Goal: Task Accomplishment & Management: Manage account settings

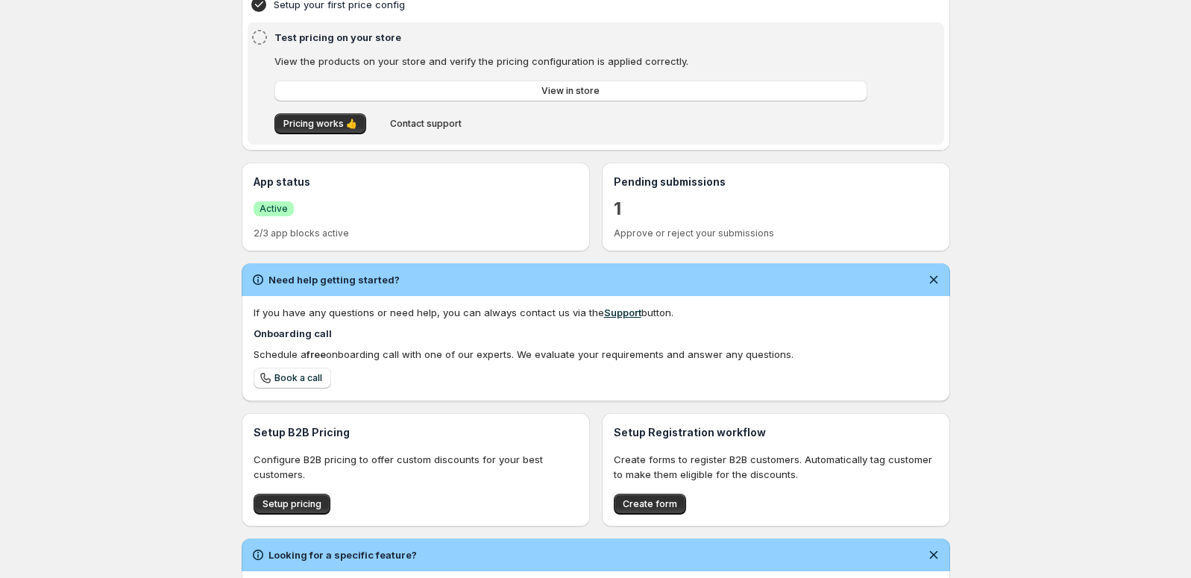
scroll to position [225, 0]
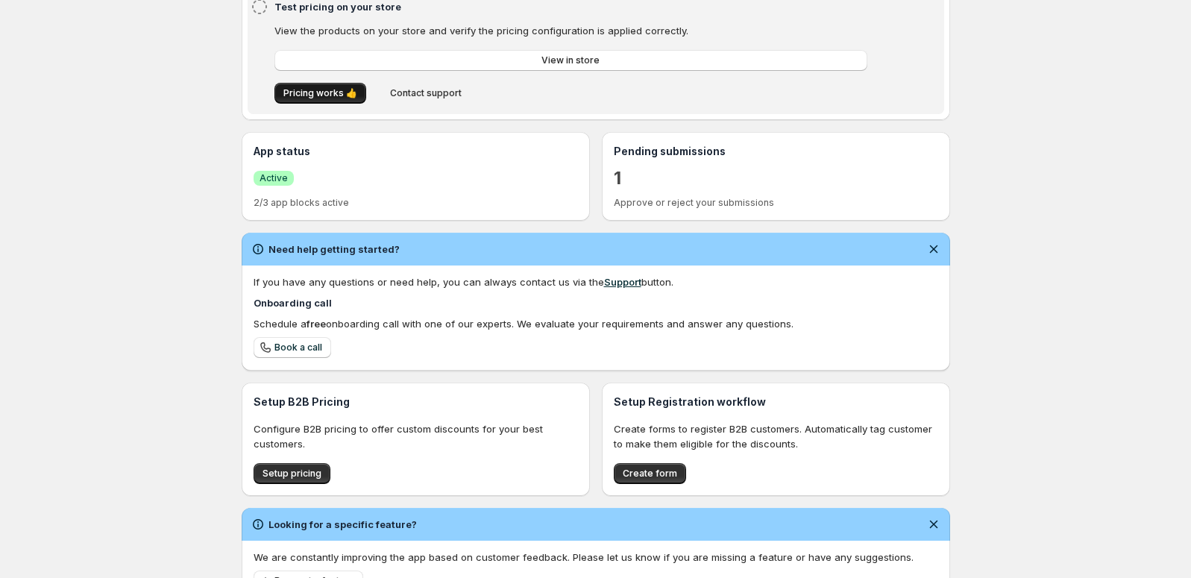
click at [333, 94] on span "Pricing works 👍" at bounding box center [320, 93] width 74 height 12
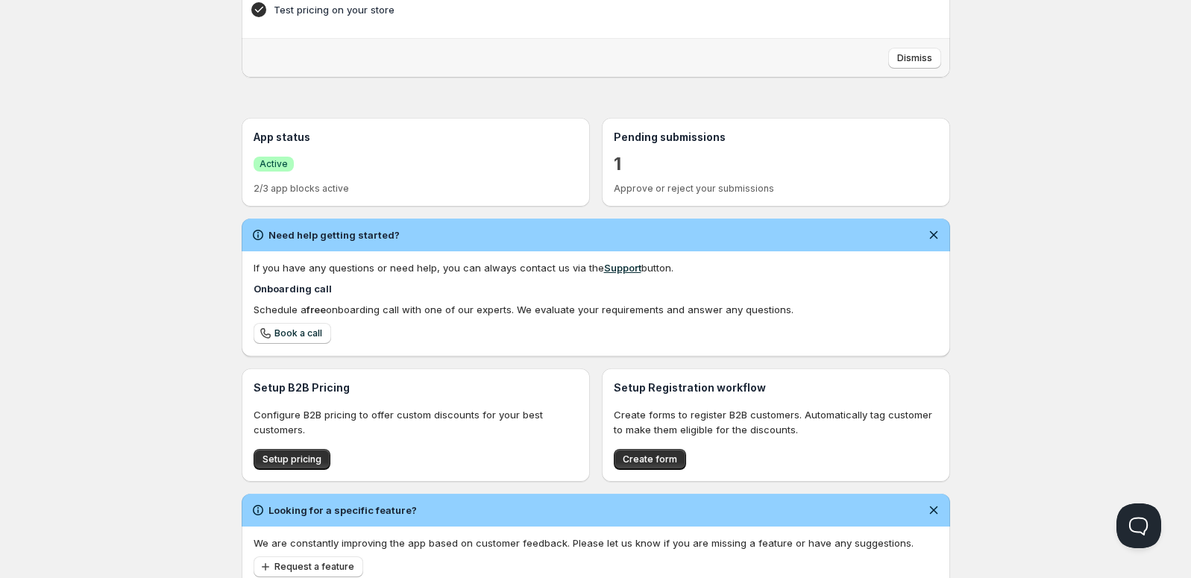
scroll to position [0, 0]
click at [180, 201] on div "Home Pricing Price lists Checkout Forms Submissions Settings Features Plans Hom…" at bounding box center [595, 201] width 1191 height 852
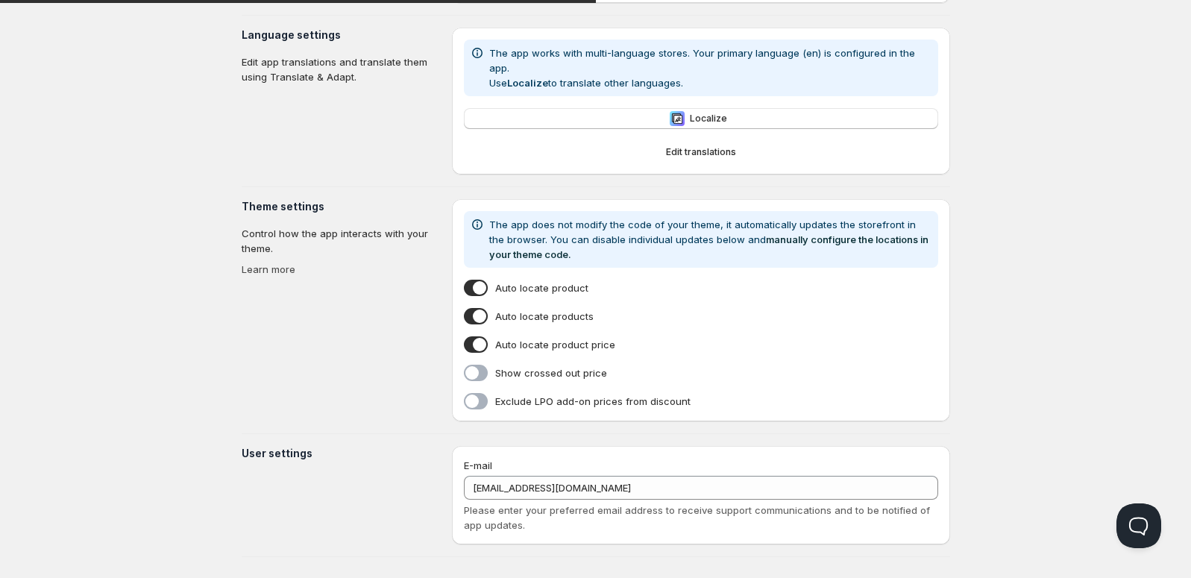
type input "[PERSON_NAME]"
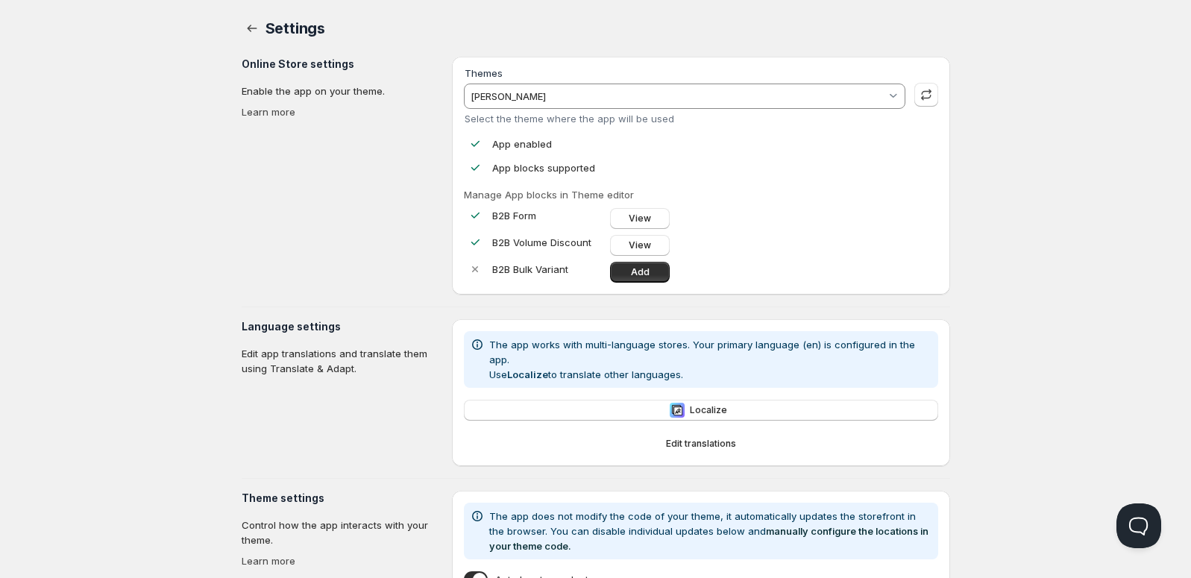
scroll to position [292, 0]
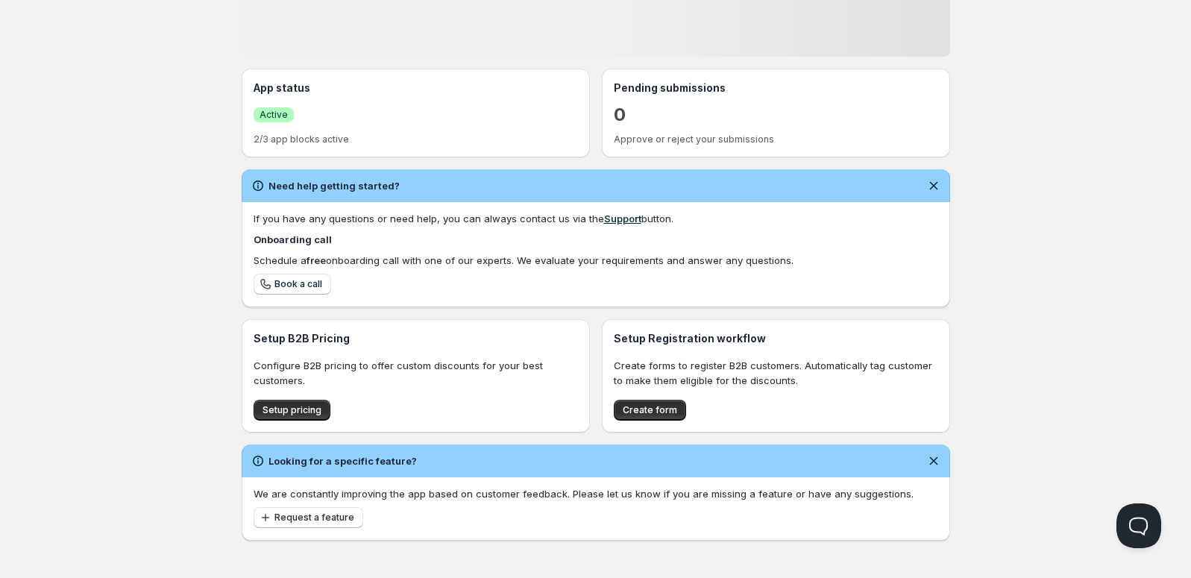
scroll to position [275, 0]
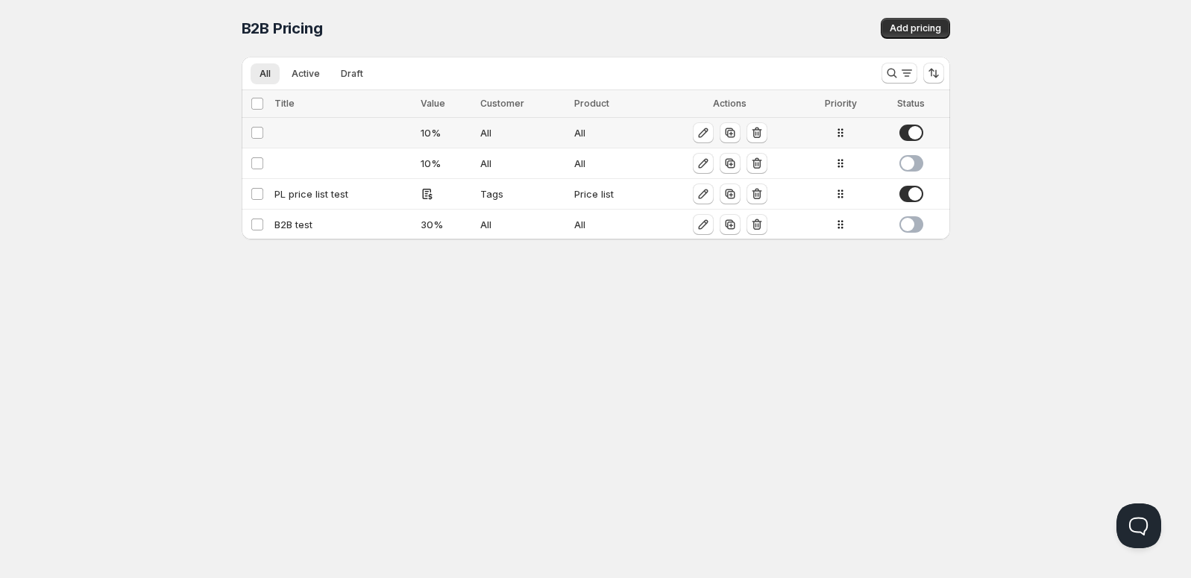
click at [370, 125] on td at bounding box center [343, 133] width 147 height 31
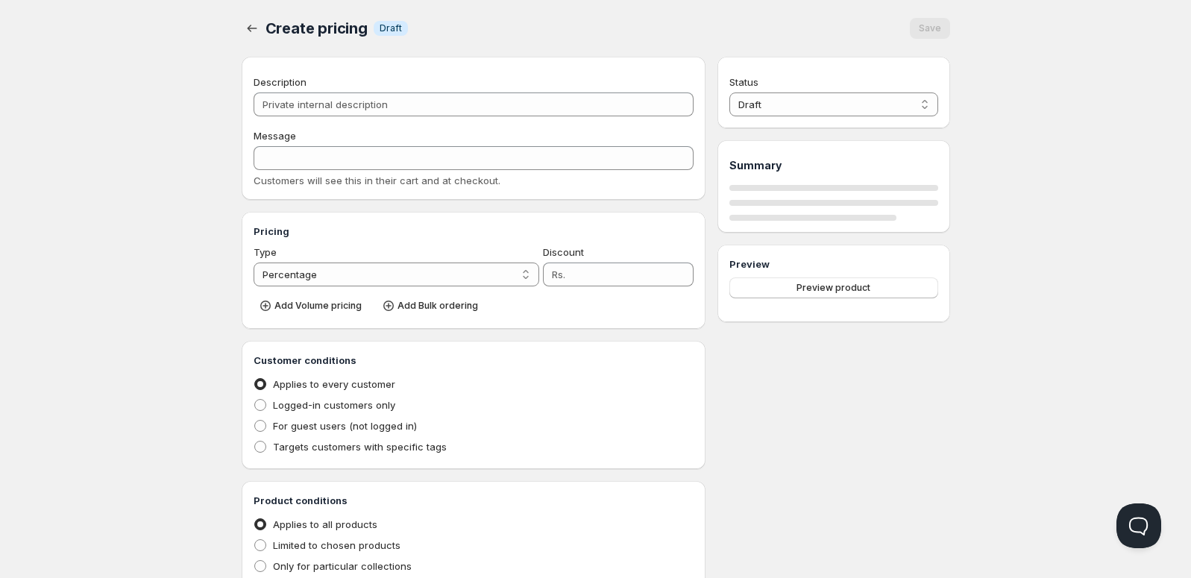
type input "10"
radio input "true"
checkbox input "true"
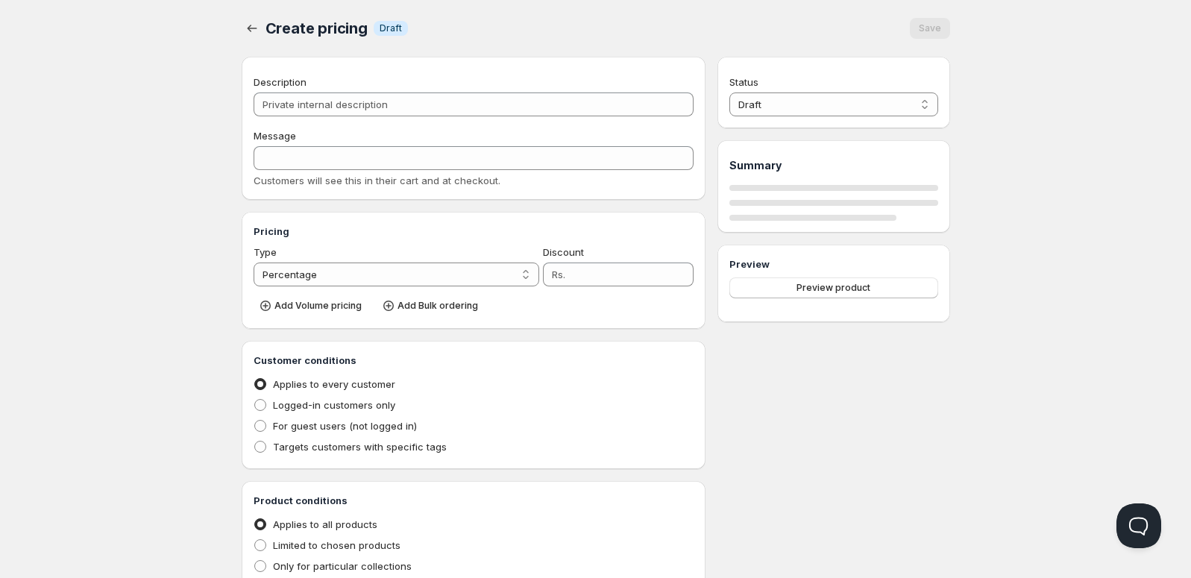
select select "1"
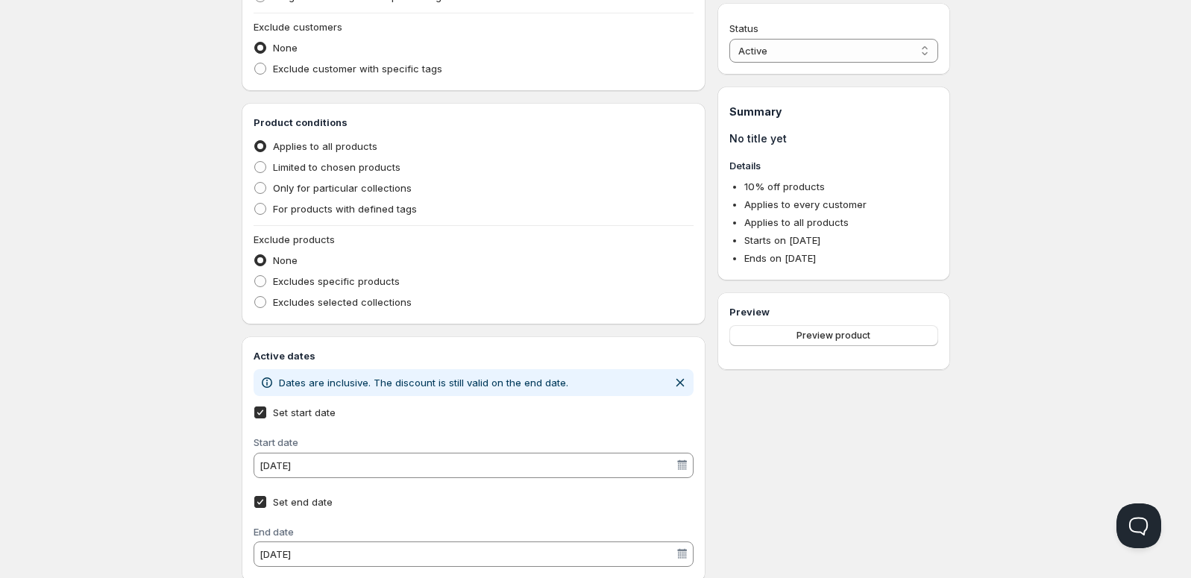
scroll to position [519, 0]
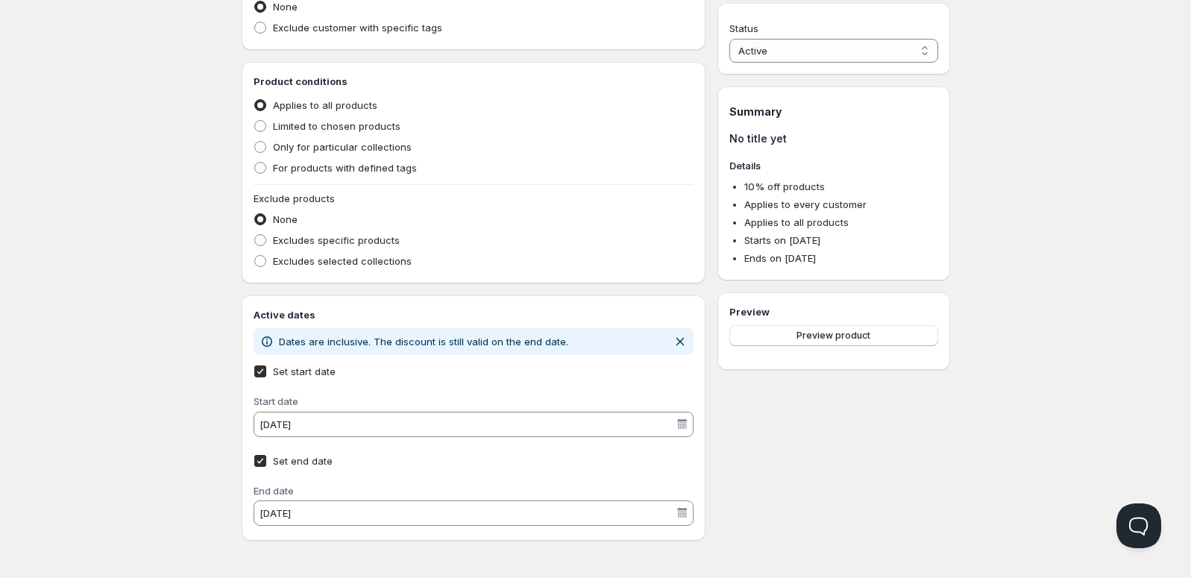
scroll to position [1, 0]
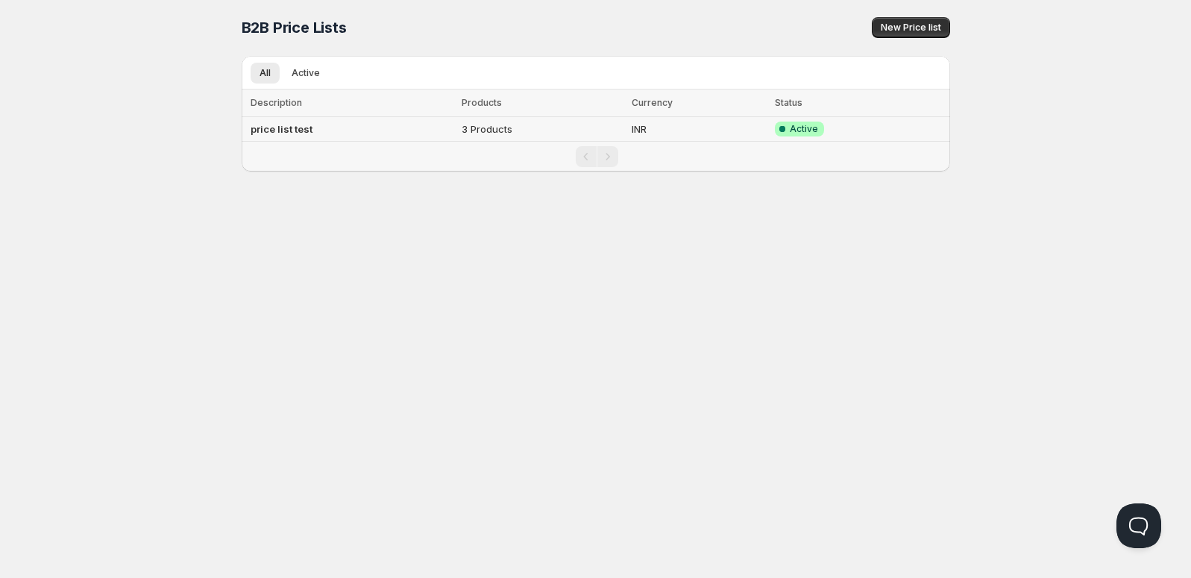
click at [314, 127] on td "price list test" at bounding box center [349, 129] width 215 height 25
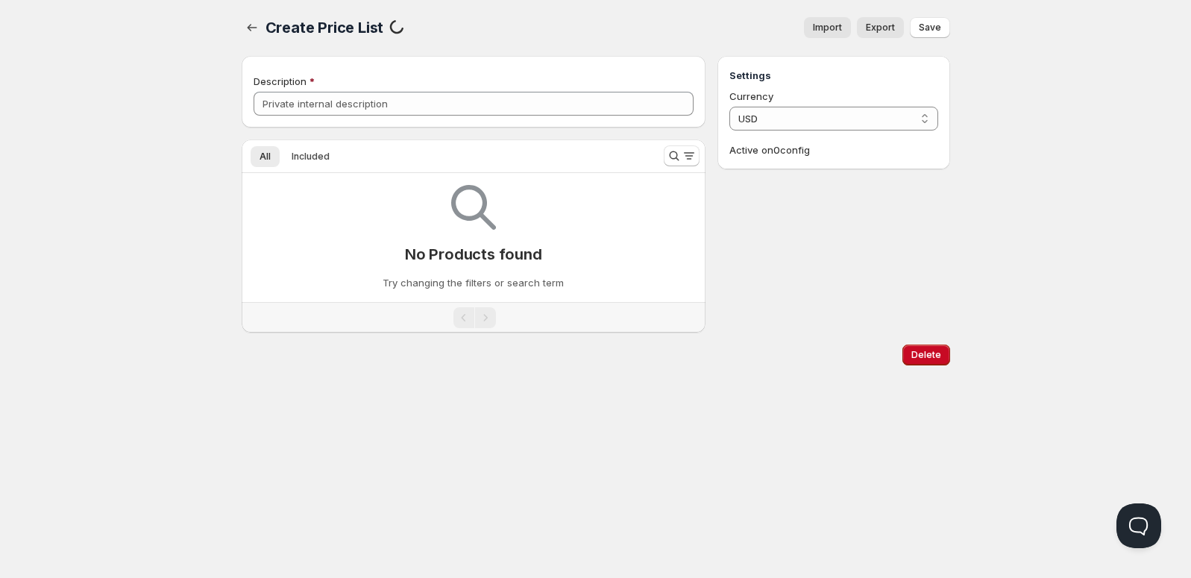
type input "price list test"
select select "INR"
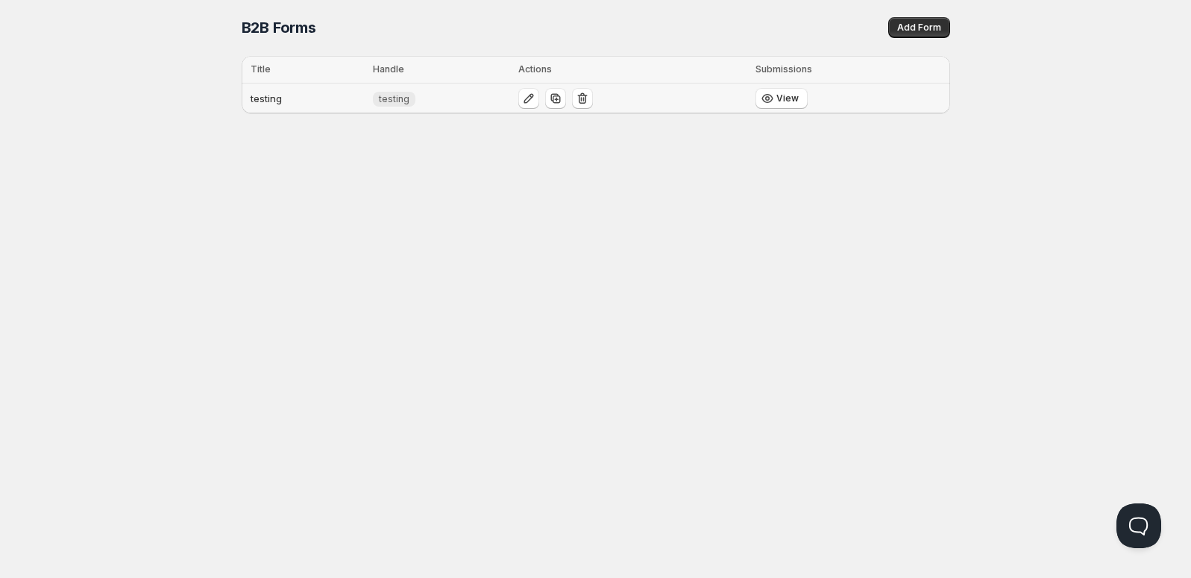
click at [276, 95] on td "testing" at bounding box center [305, 99] width 127 height 31
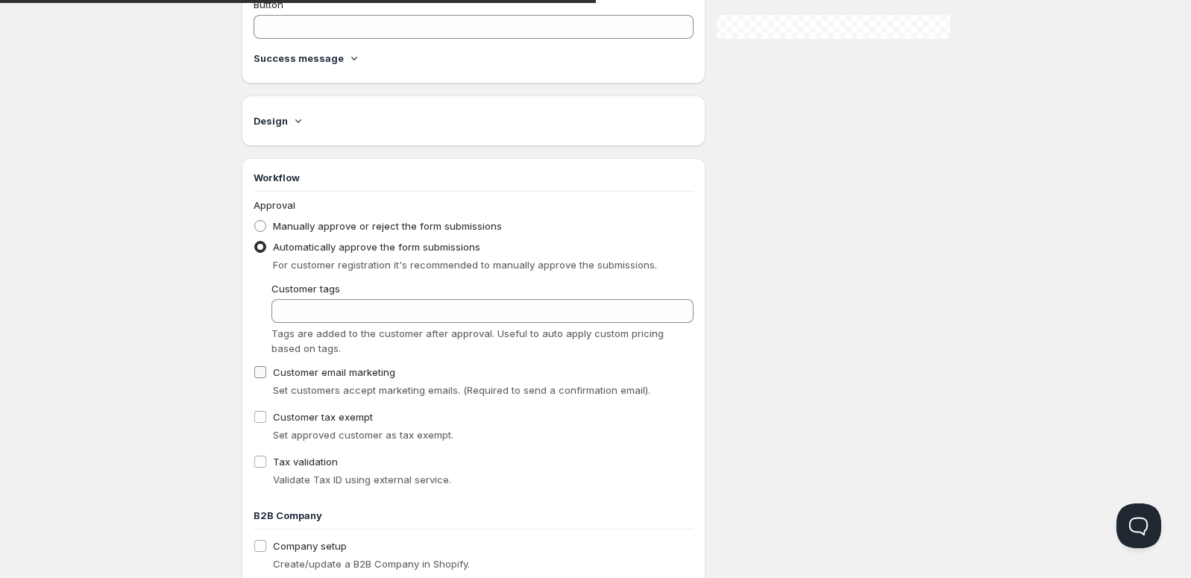
type input "testing"
type input "Registration form"
type textarea "contents"
type input "submit"
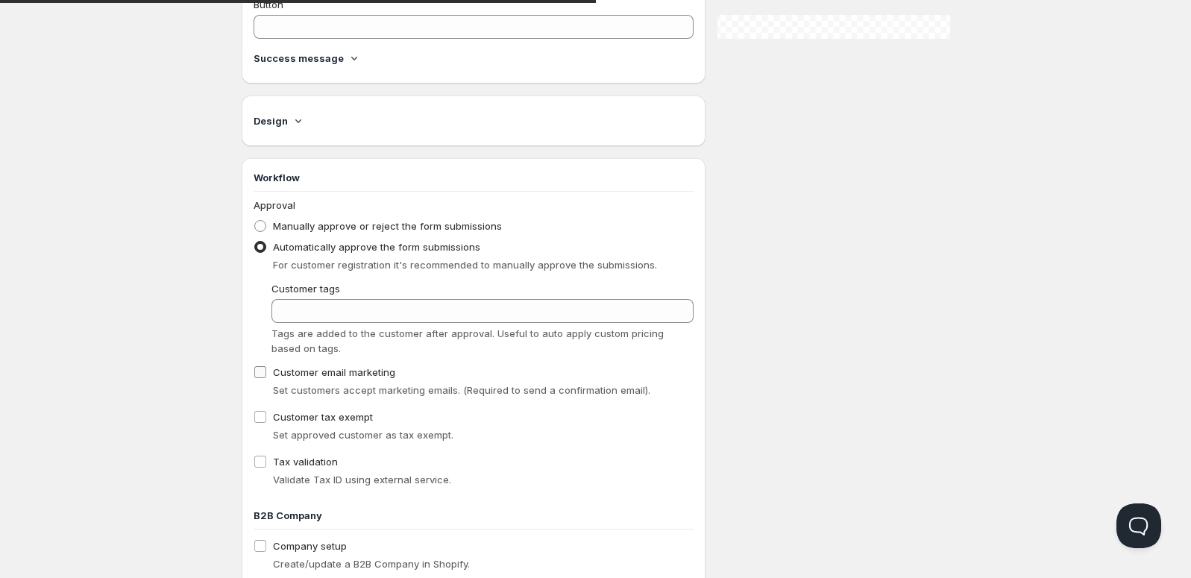
radio input "true"
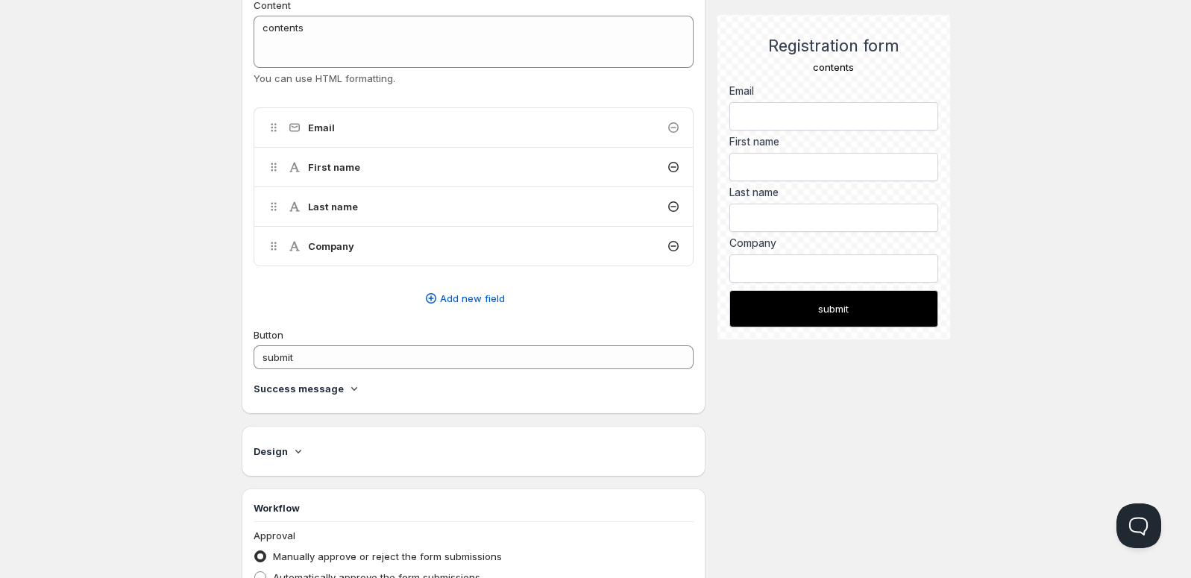
scroll to position [311, 0]
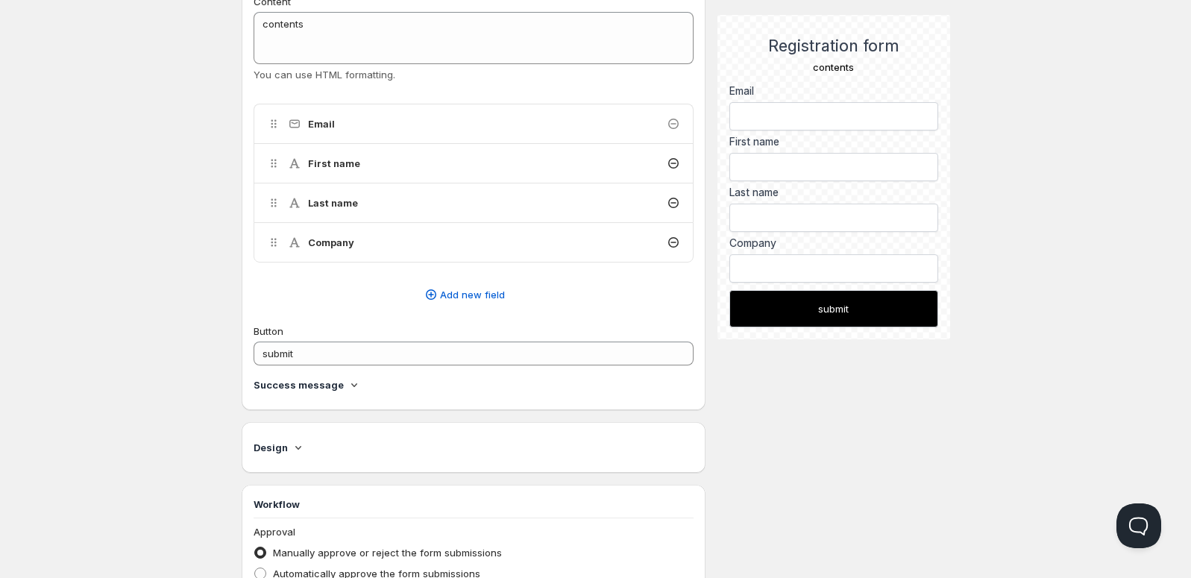
scroll to position [1, 0]
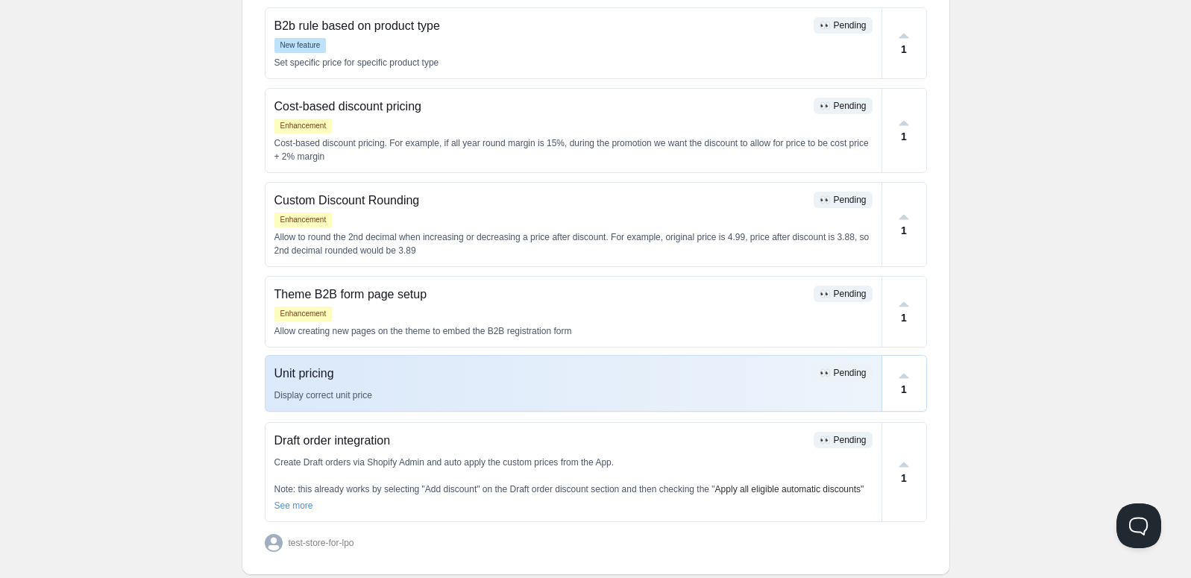
scroll to position [506, 0]
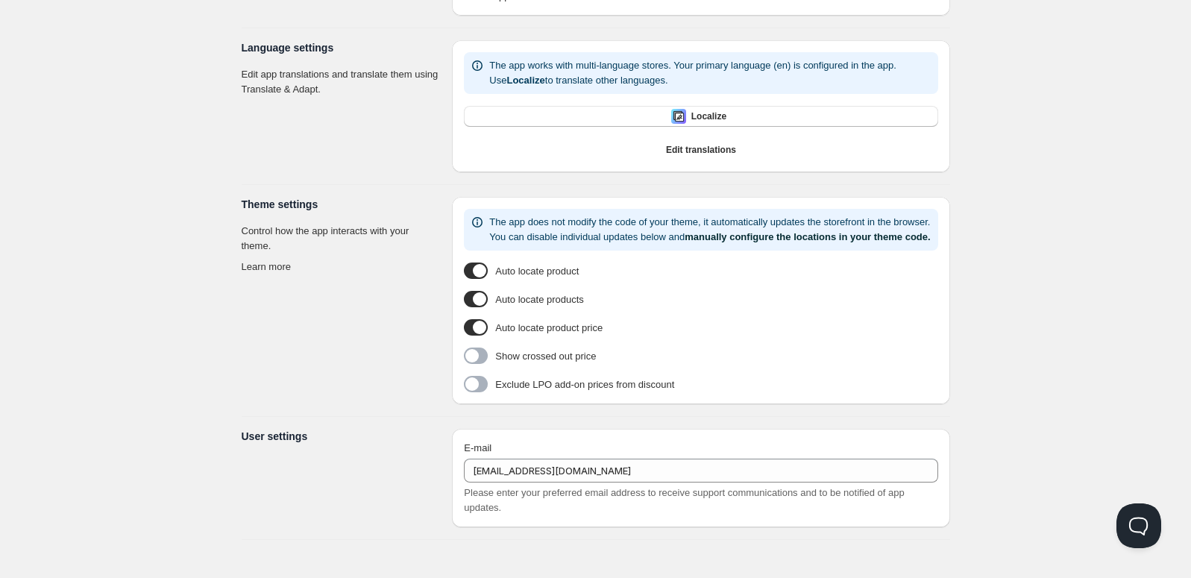
type input "[PERSON_NAME]"
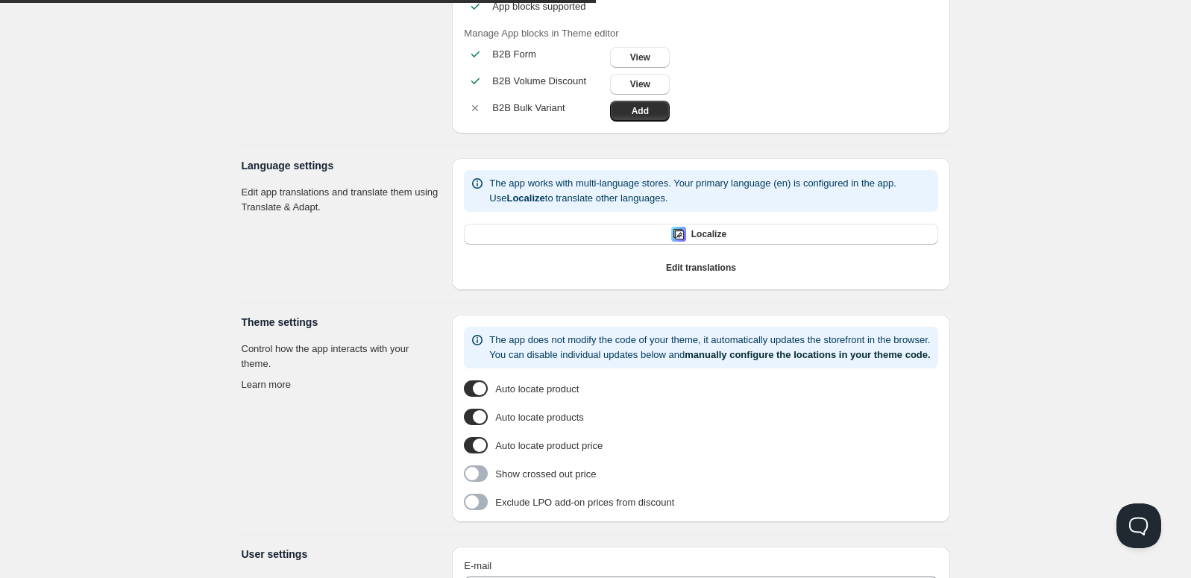
scroll to position [292, 0]
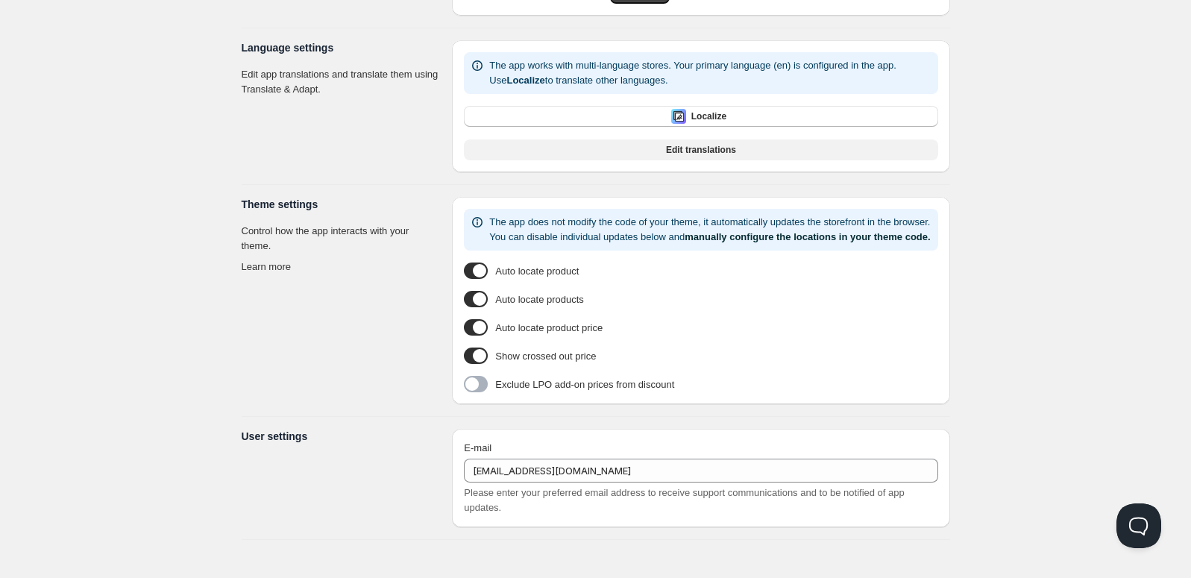
click at [689, 142] on button "Edit translations" at bounding box center [700, 149] width 473 height 21
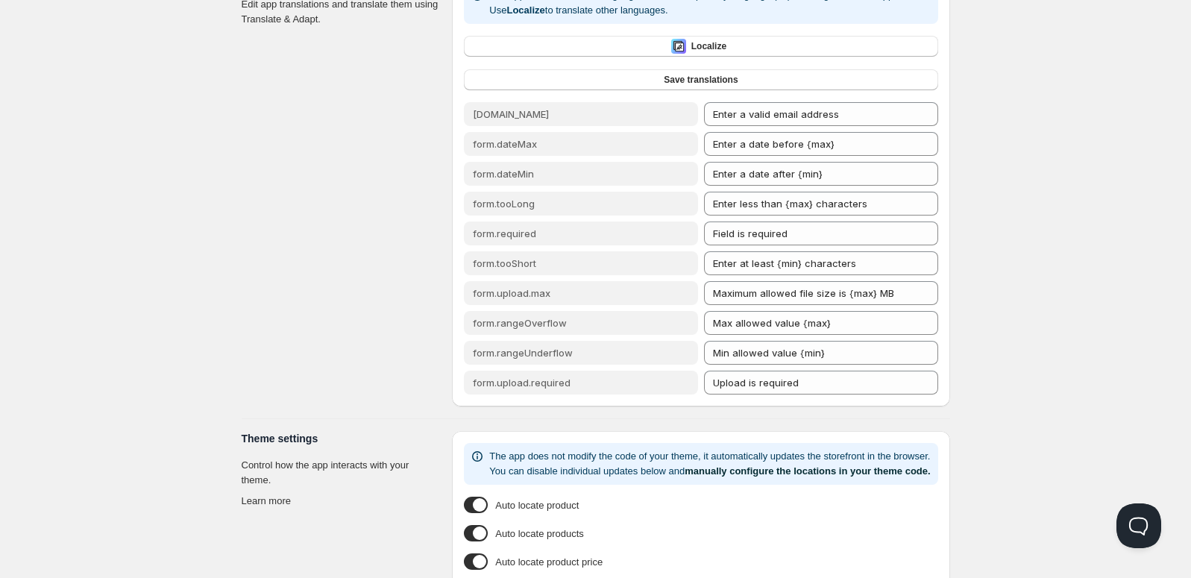
scroll to position [0, 0]
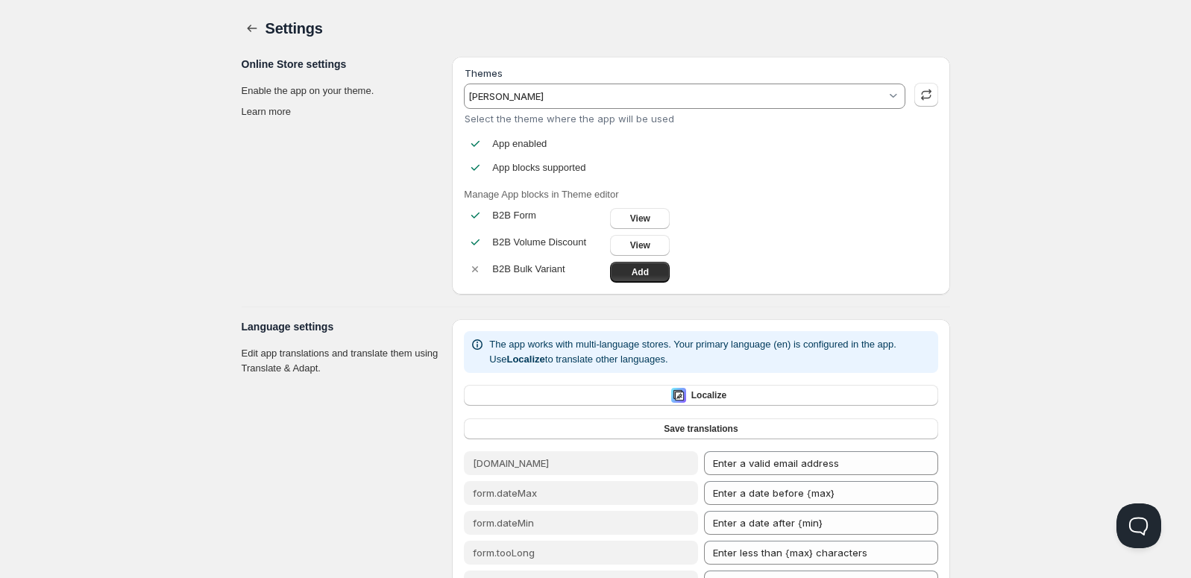
click at [350, 150] on section "Online Store settings Enable the app on your theme. Learn more" at bounding box center [341, 176] width 199 height 238
click at [638, 214] on span "View" at bounding box center [640, 218] width 20 height 12
